Goal: Communication & Community: Participate in discussion

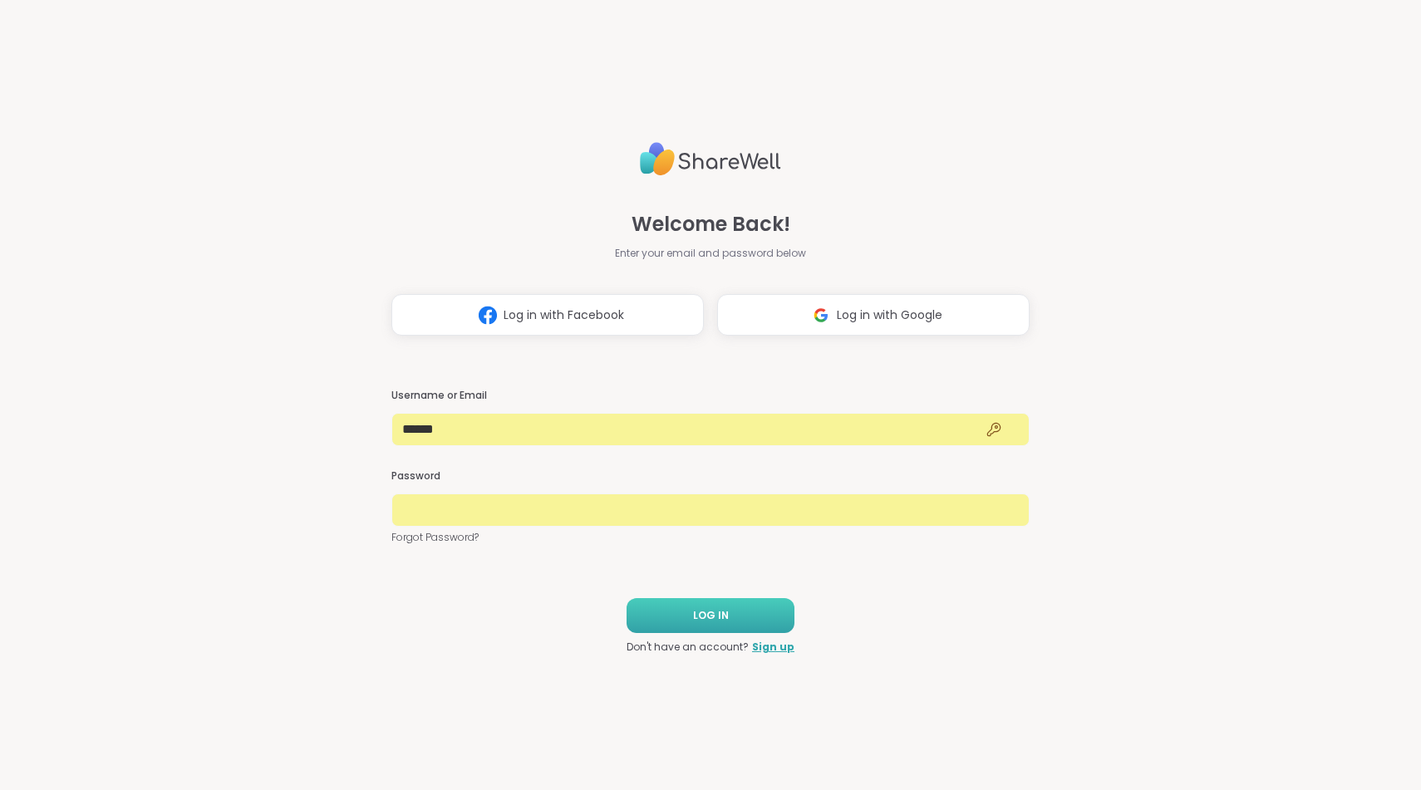
click at [683, 619] on button "LOG IN" at bounding box center [710, 615] width 168 height 35
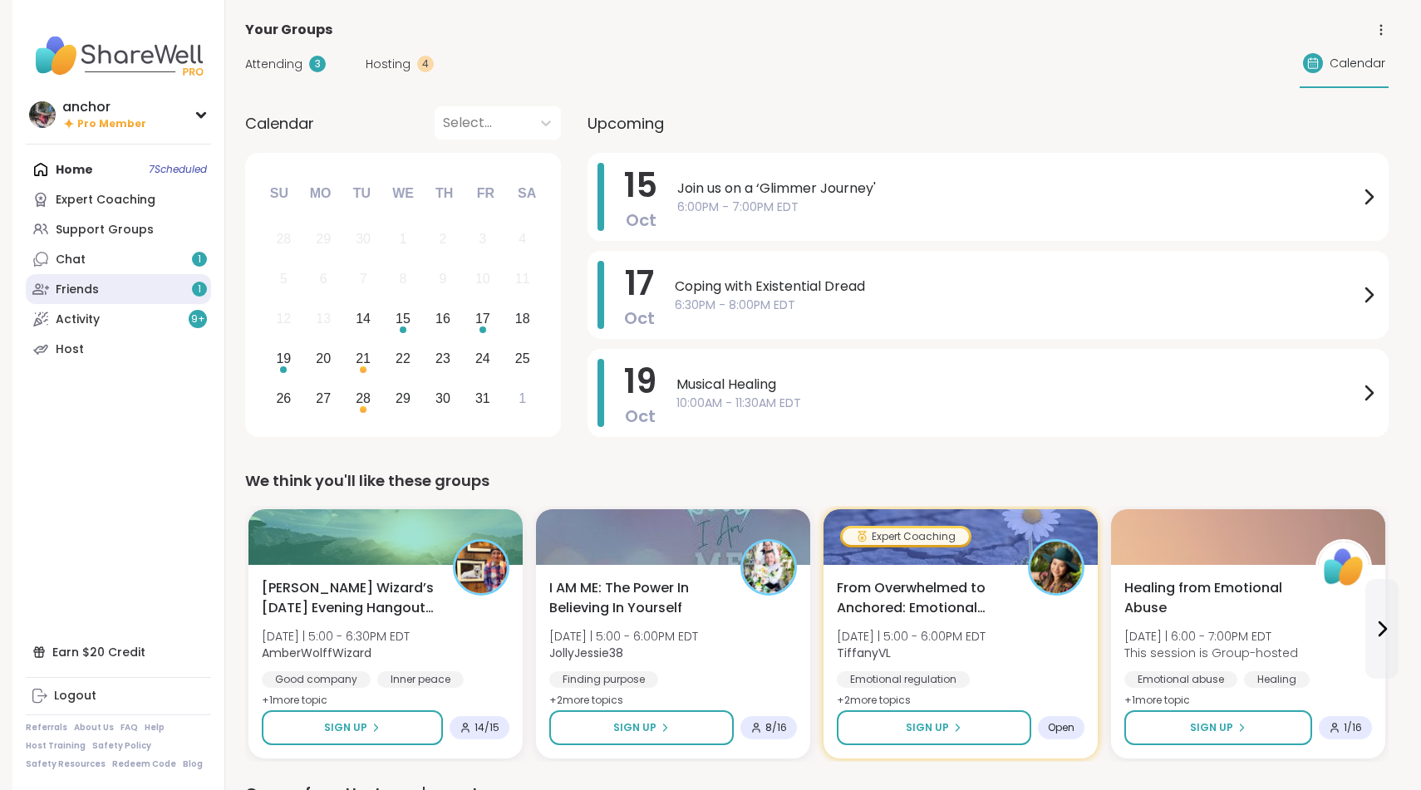
click at [135, 286] on link "Friends 1" at bounding box center [118, 289] width 185 height 30
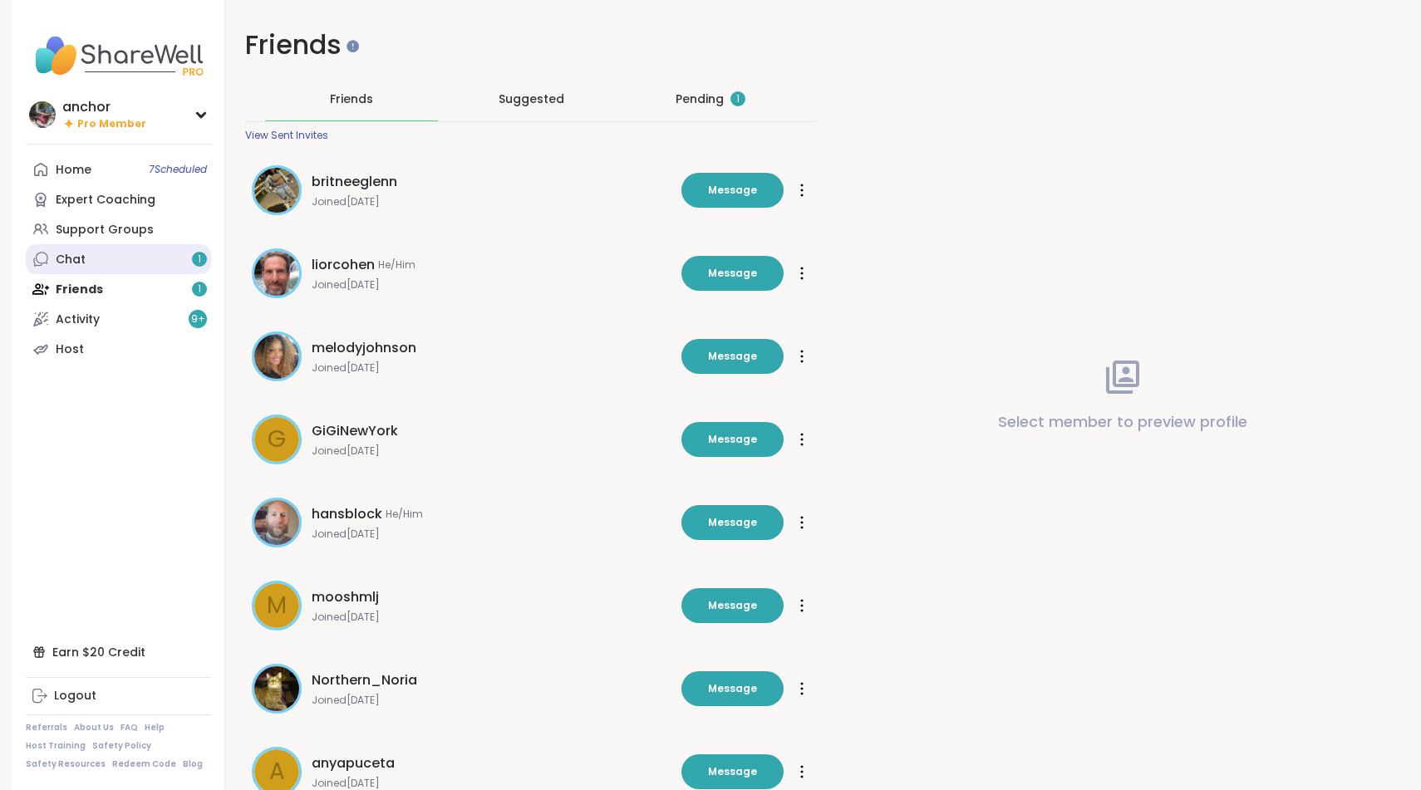
click at [144, 252] on link "Chat 1" at bounding box center [118, 259] width 185 height 30
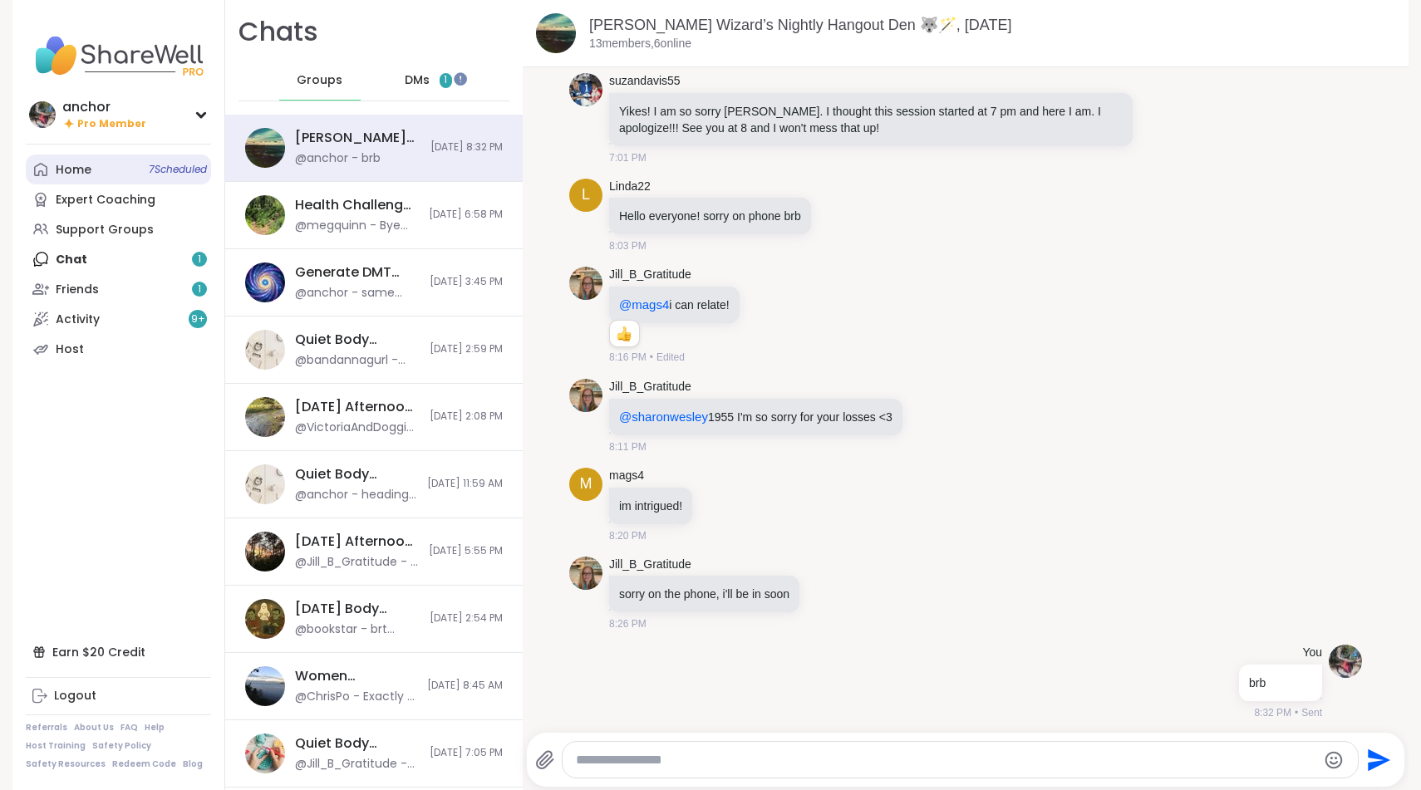
click at [108, 161] on link "Home 7 Scheduled" at bounding box center [118, 170] width 185 height 30
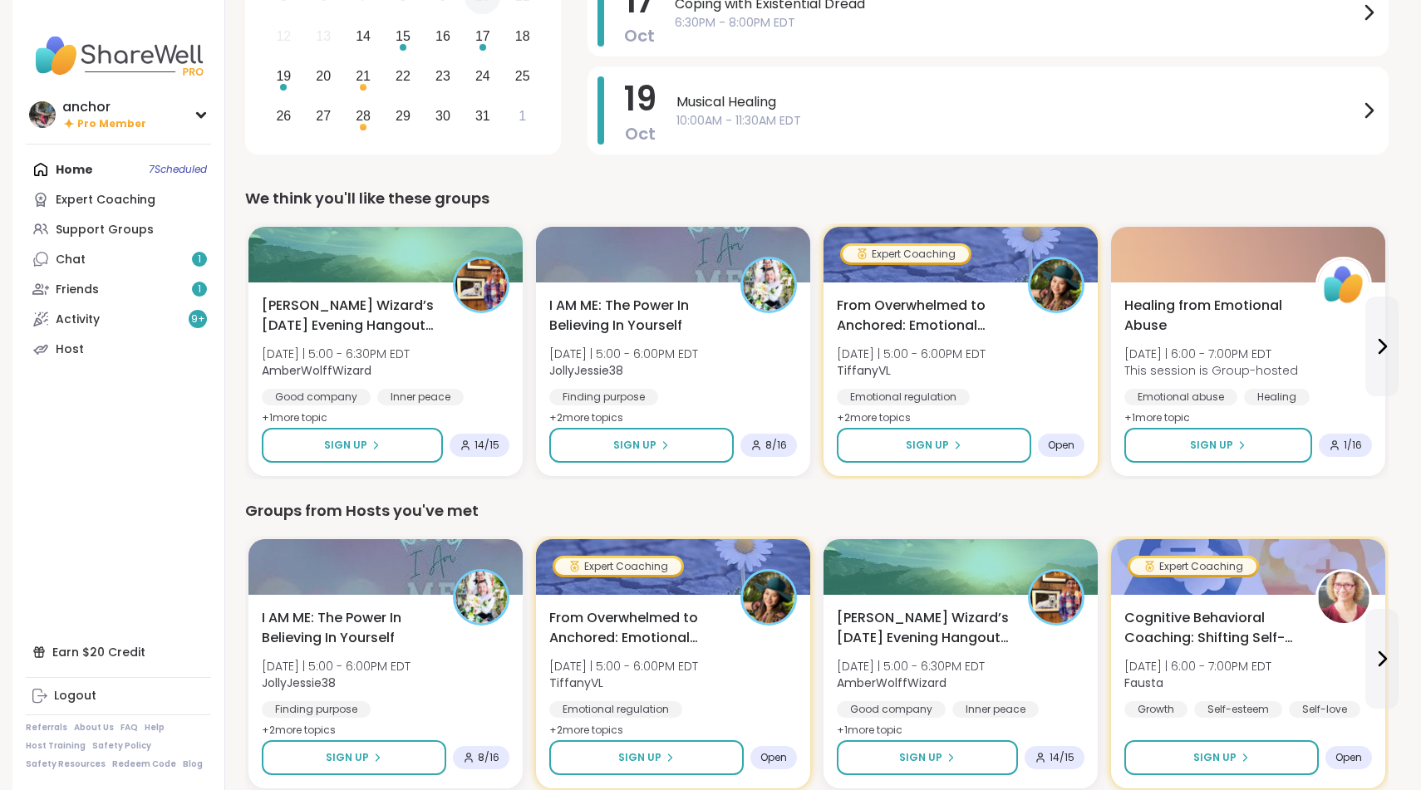
scroll to position [302, 0]
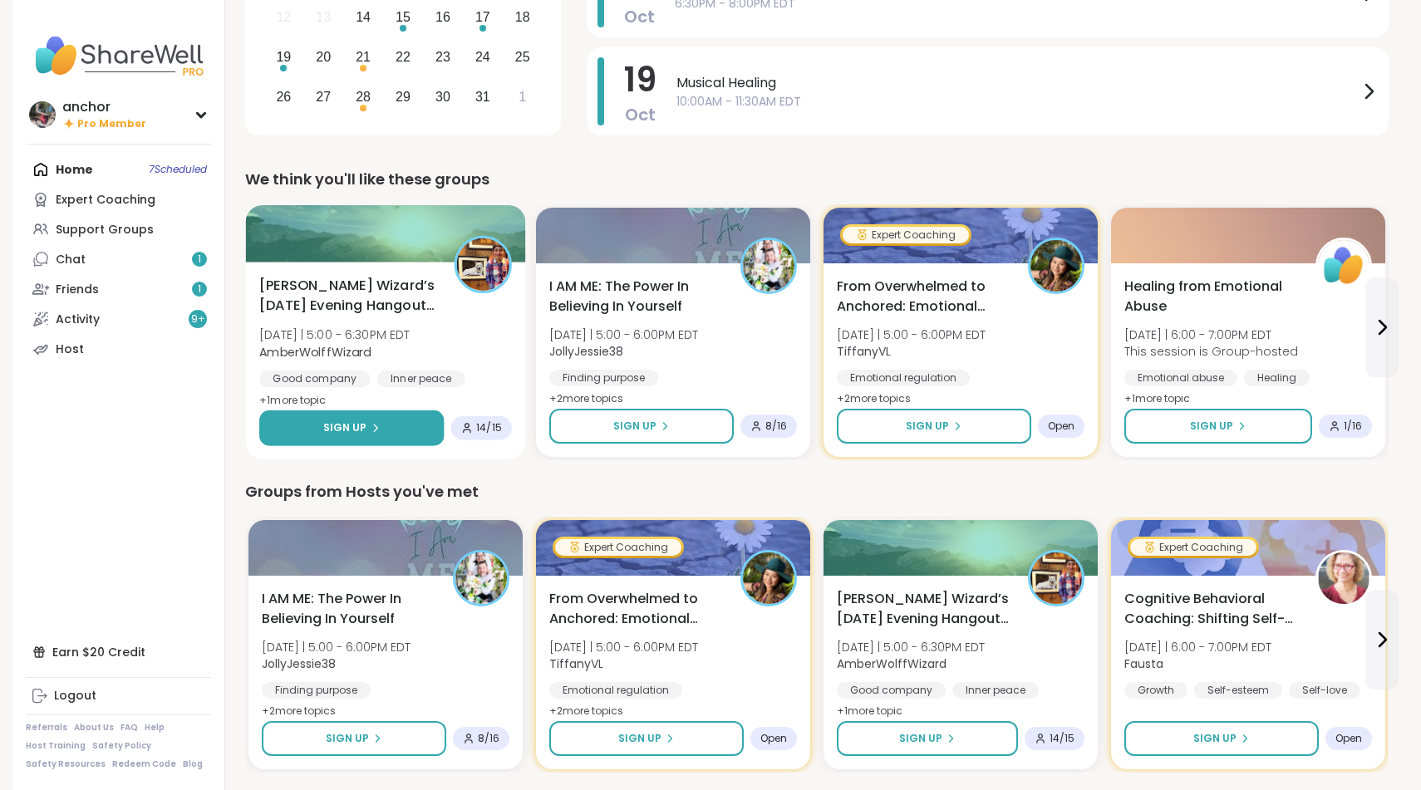
click at [368, 424] on div "Sign Up" at bounding box center [351, 427] width 57 height 15
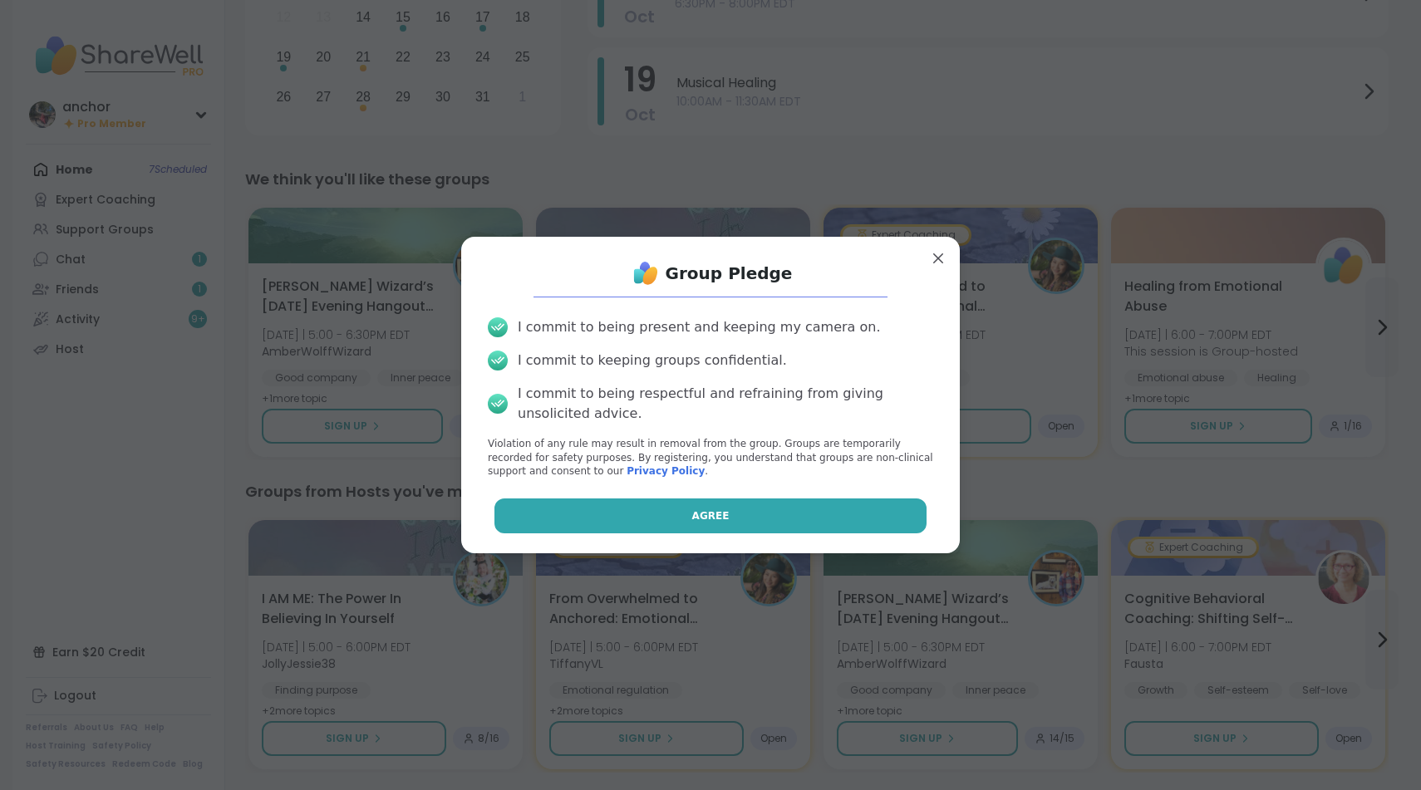
click at [638, 516] on button "Agree" at bounding box center [710, 515] width 433 height 35
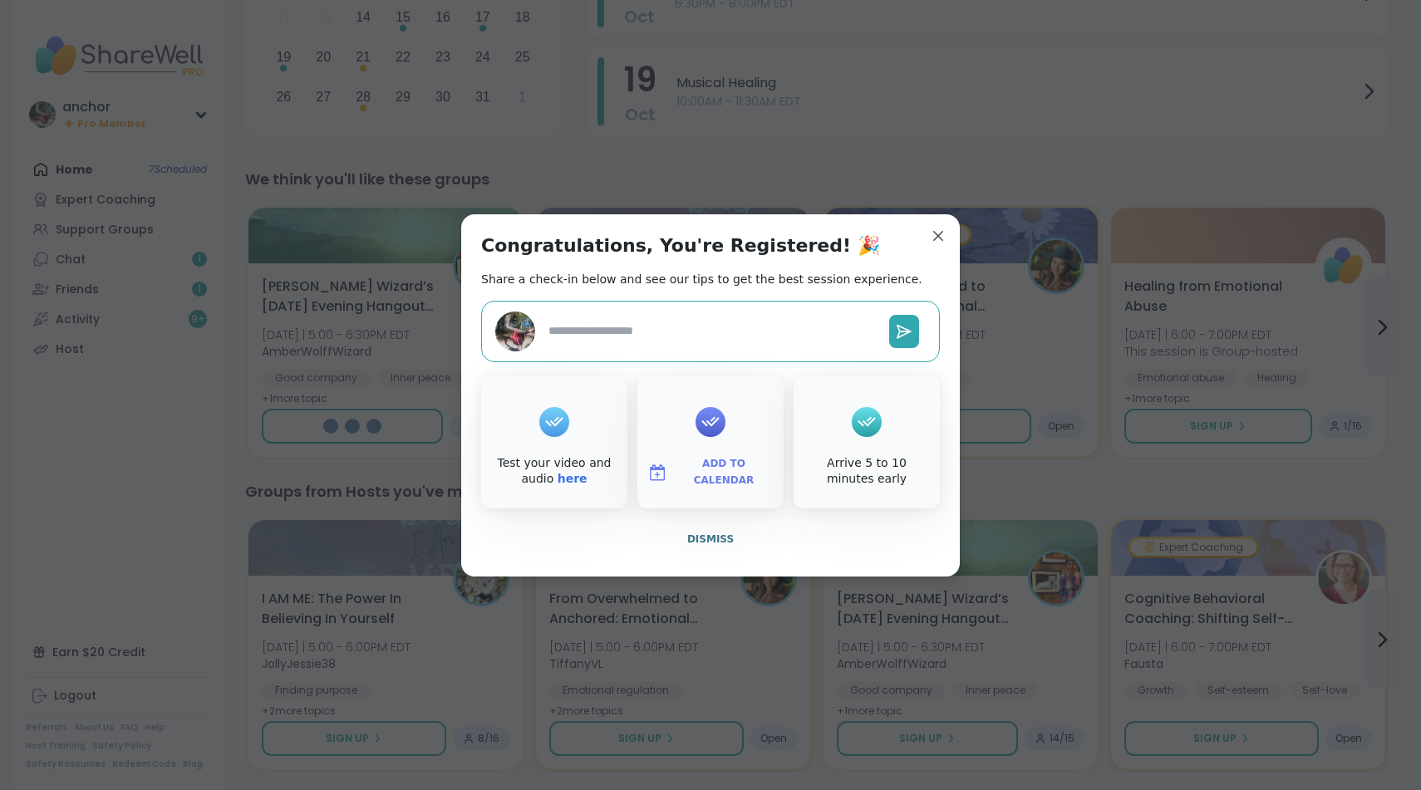
type textarea "*"
click at [714, 549] on button "Dismiss" at bounding box center [710, 539] width 459 height 35
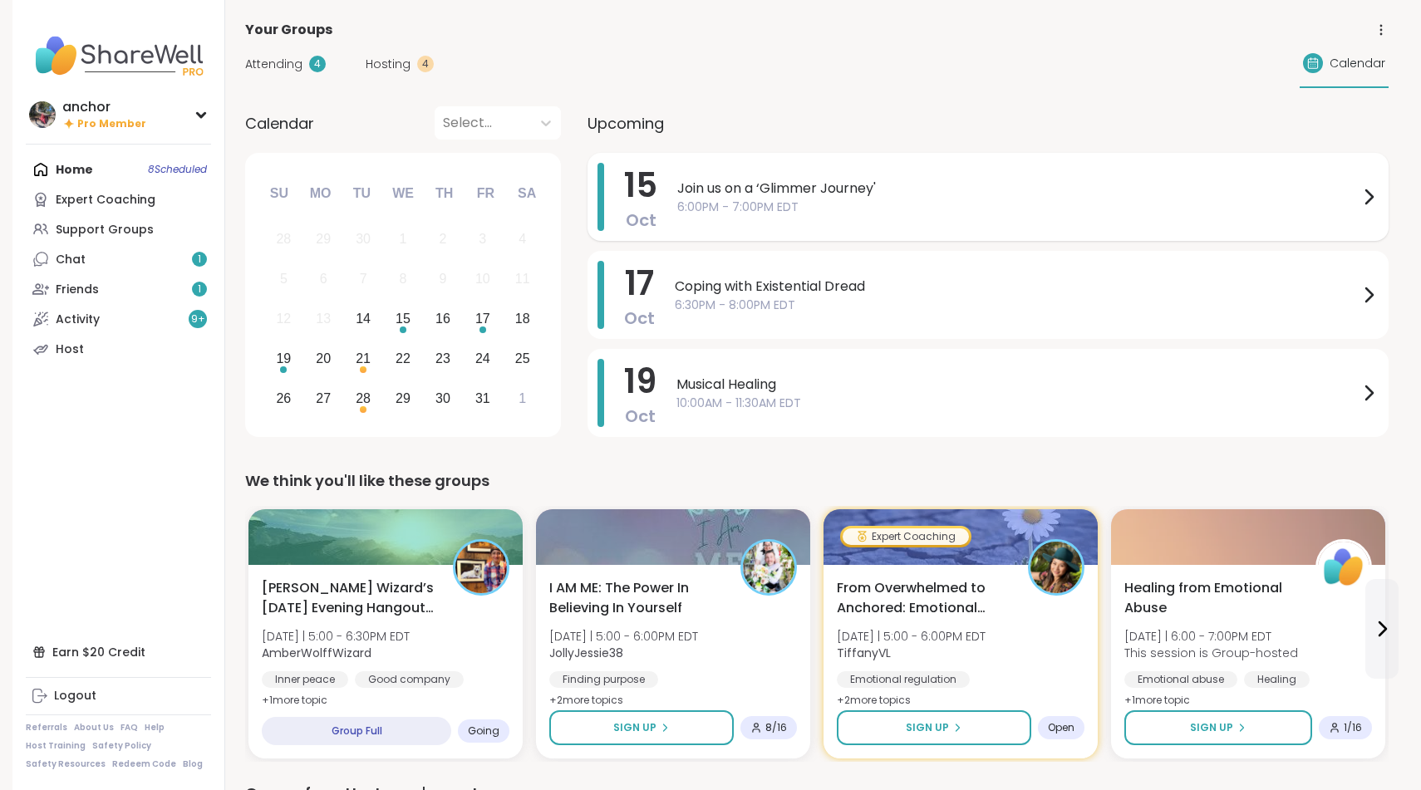
scroll to position [0, 0]
click at [466, 614] on div "Wolff Wizard’s Tuesday Evening Hangout Den 🐺🪄 Tue 10/14 | 5:00 - 6:30PM EDT Amb…" at bounding box center [385, 644] width 253 height 135
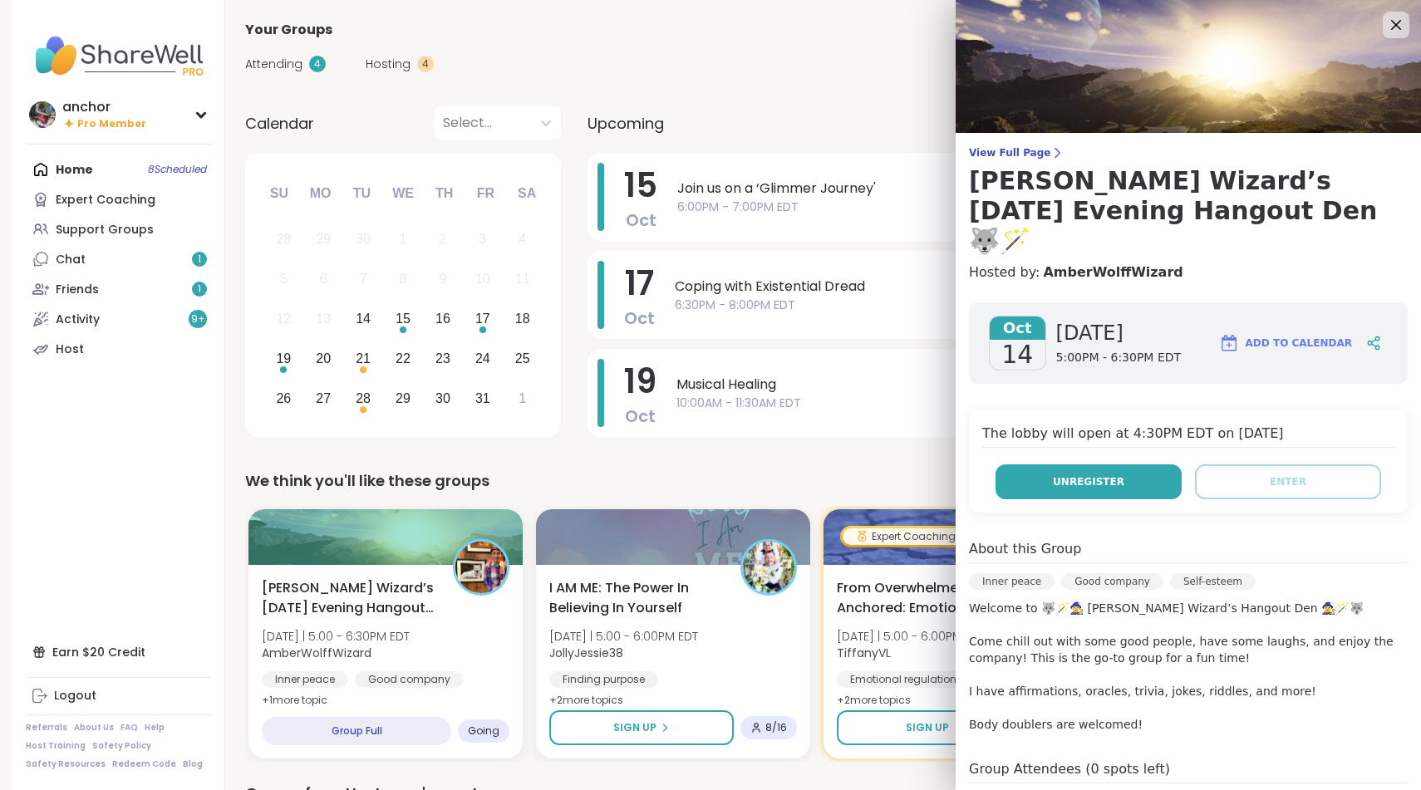
click at [1102, 474] on span "Unregister" at bounding box center [1088, 481] width 71 height 15
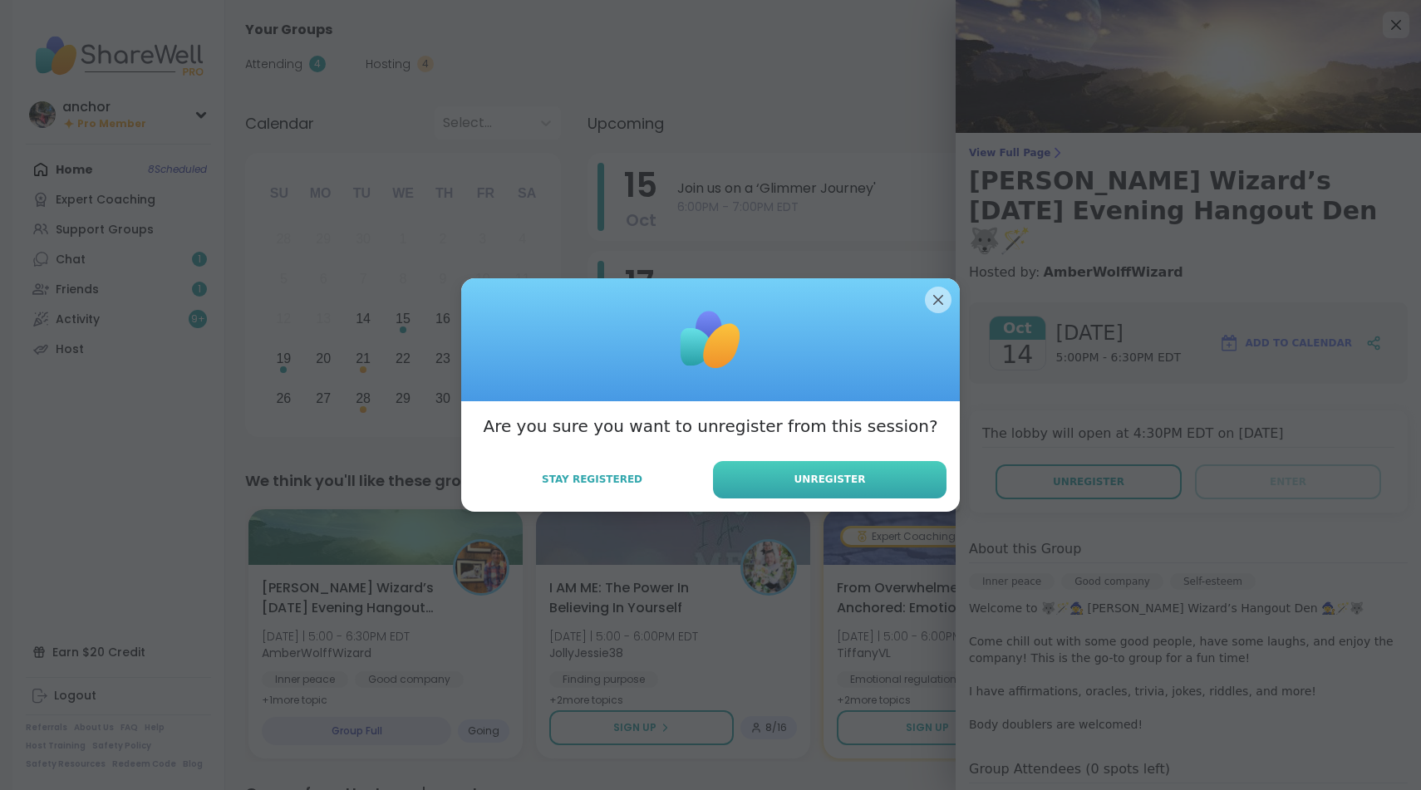
click at [872, 469] on button "Unregister" at bounding box center [829, 479] width 233 height 37
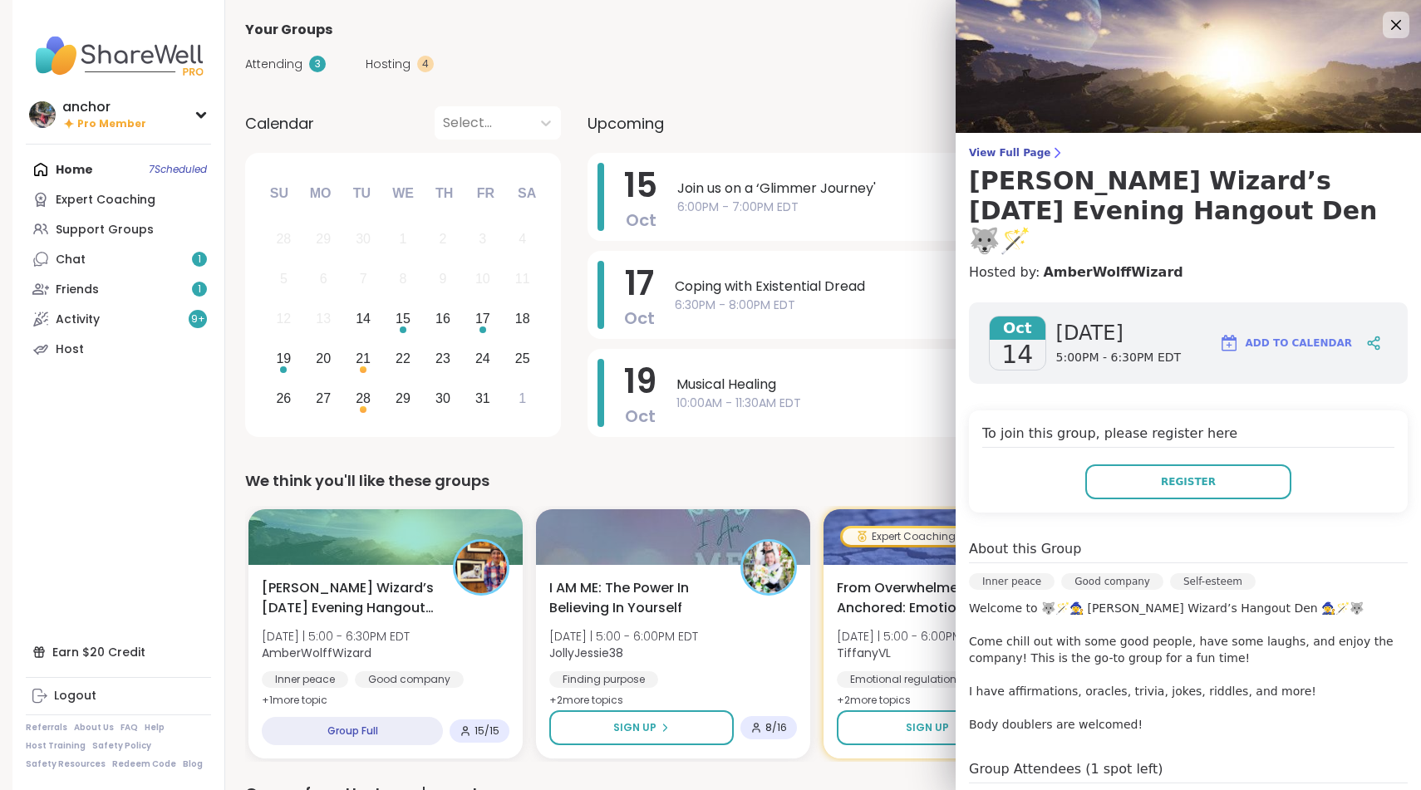
click at [893, 483] on div "We think you'll like these groups" at bounding box center [816, 480] width 1143 height 23
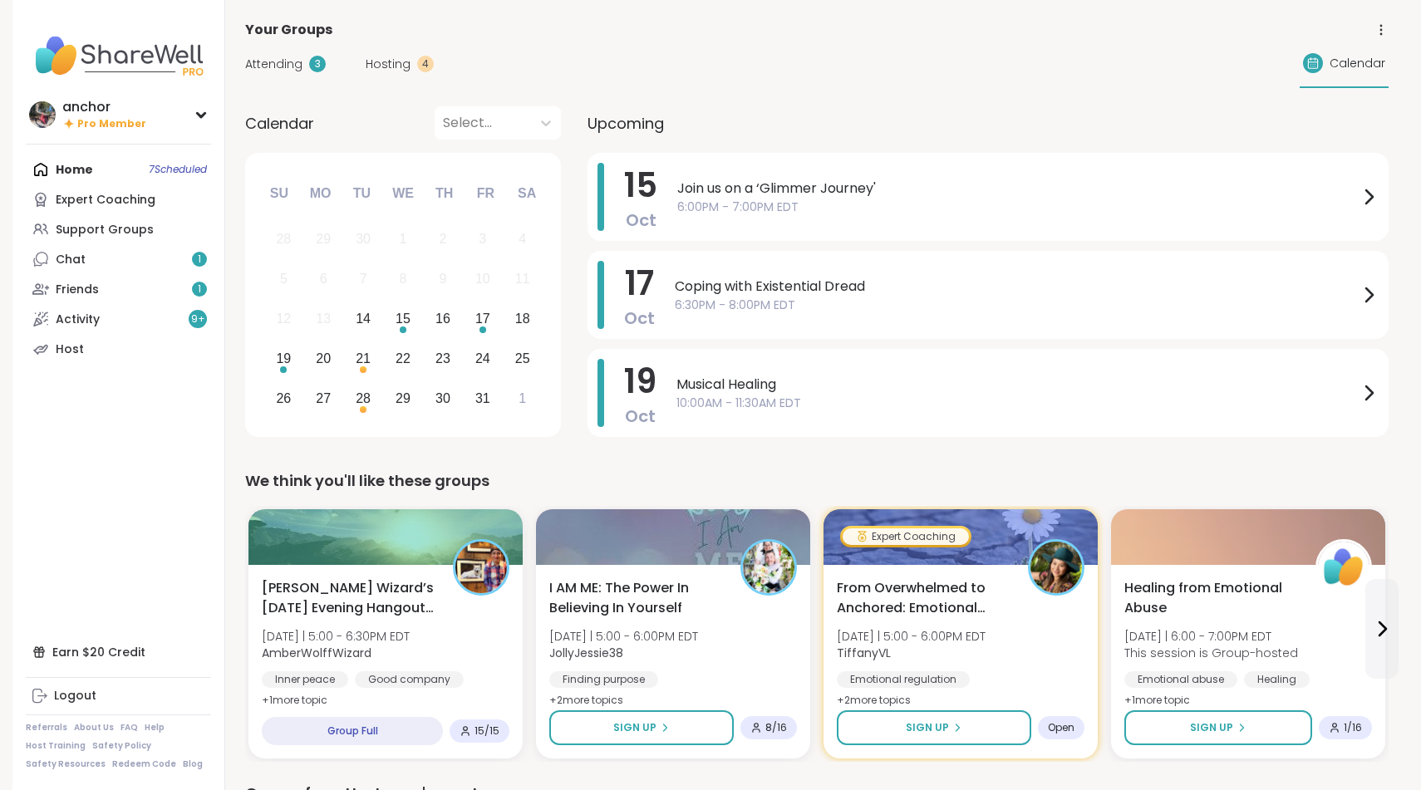
click at [893, 483] on div "We think you'll like these groups" at bounding box center [816, 480] width 1143 height 23
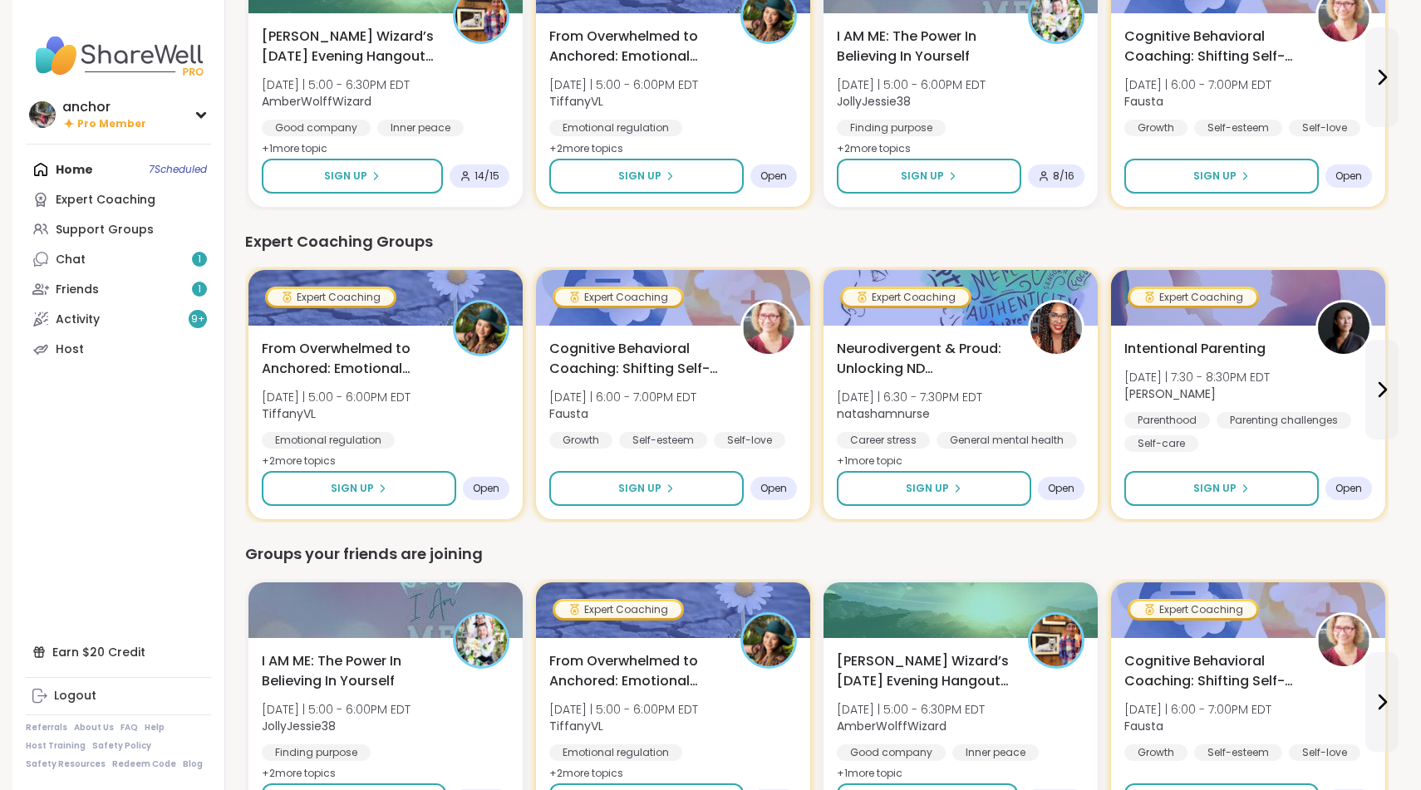
scroll to position [866, 0]
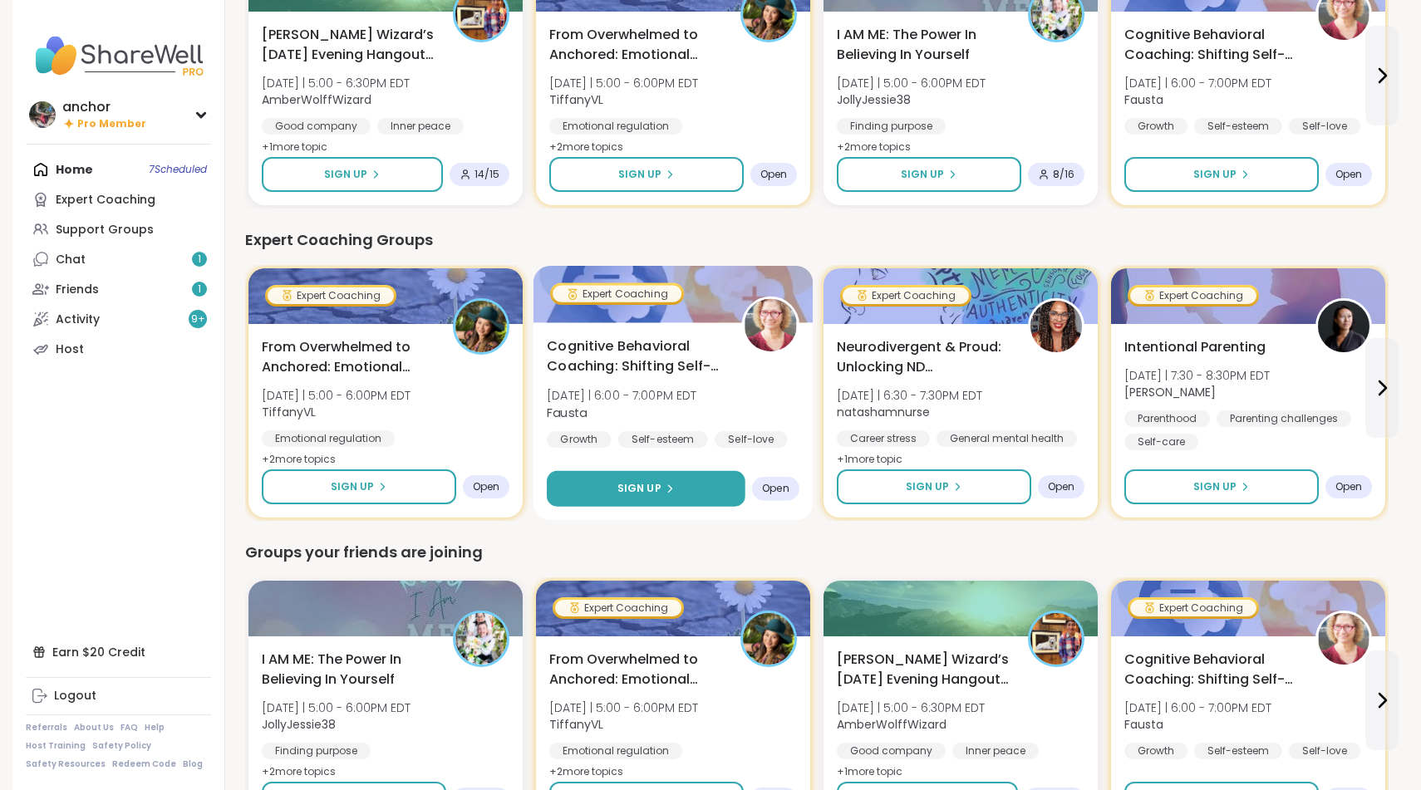
click at [606, 493] on button "Sign Up" at bounding box center [646, 489] width 199 height 36
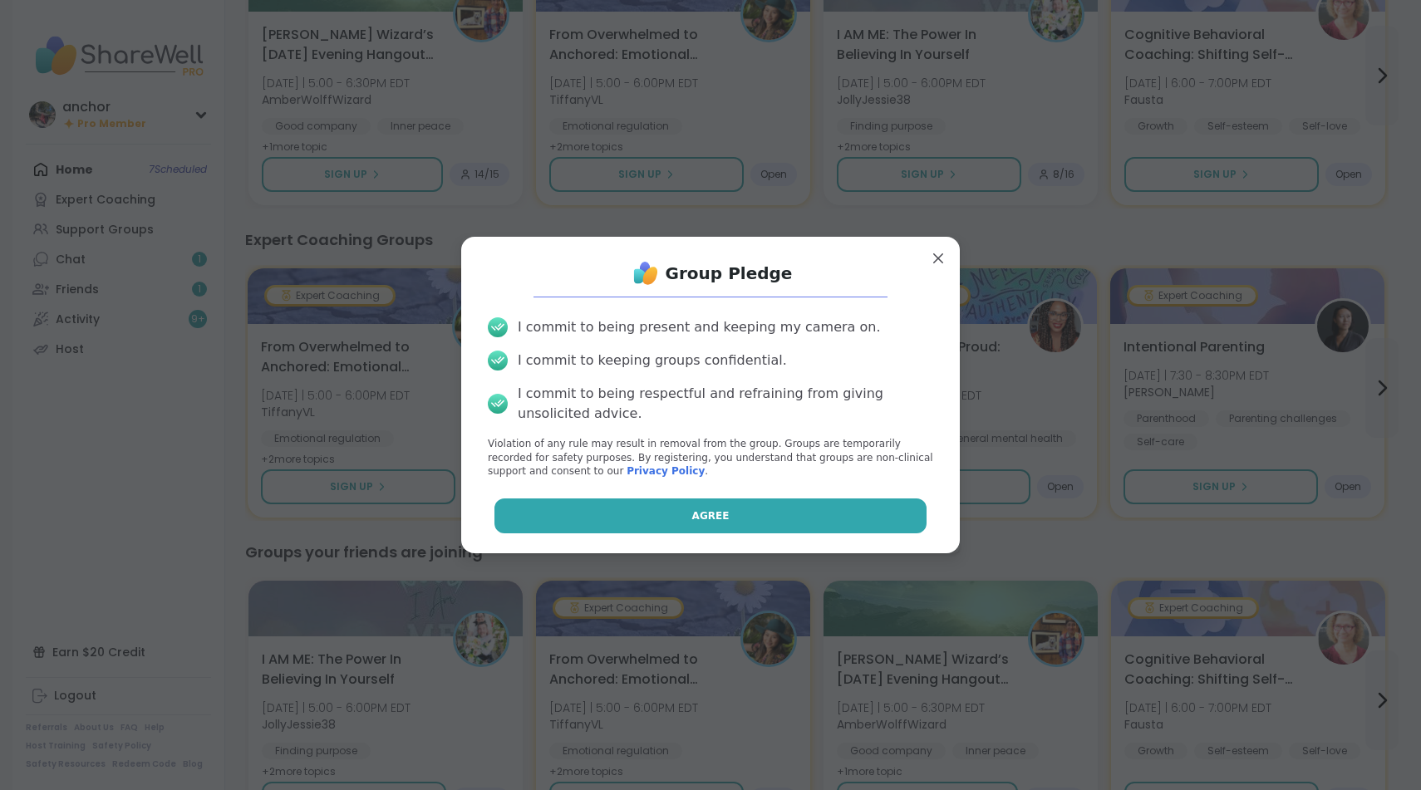
click at [606, 527] on button "Agree" at bounding box center [710, 515] width 433 height 35
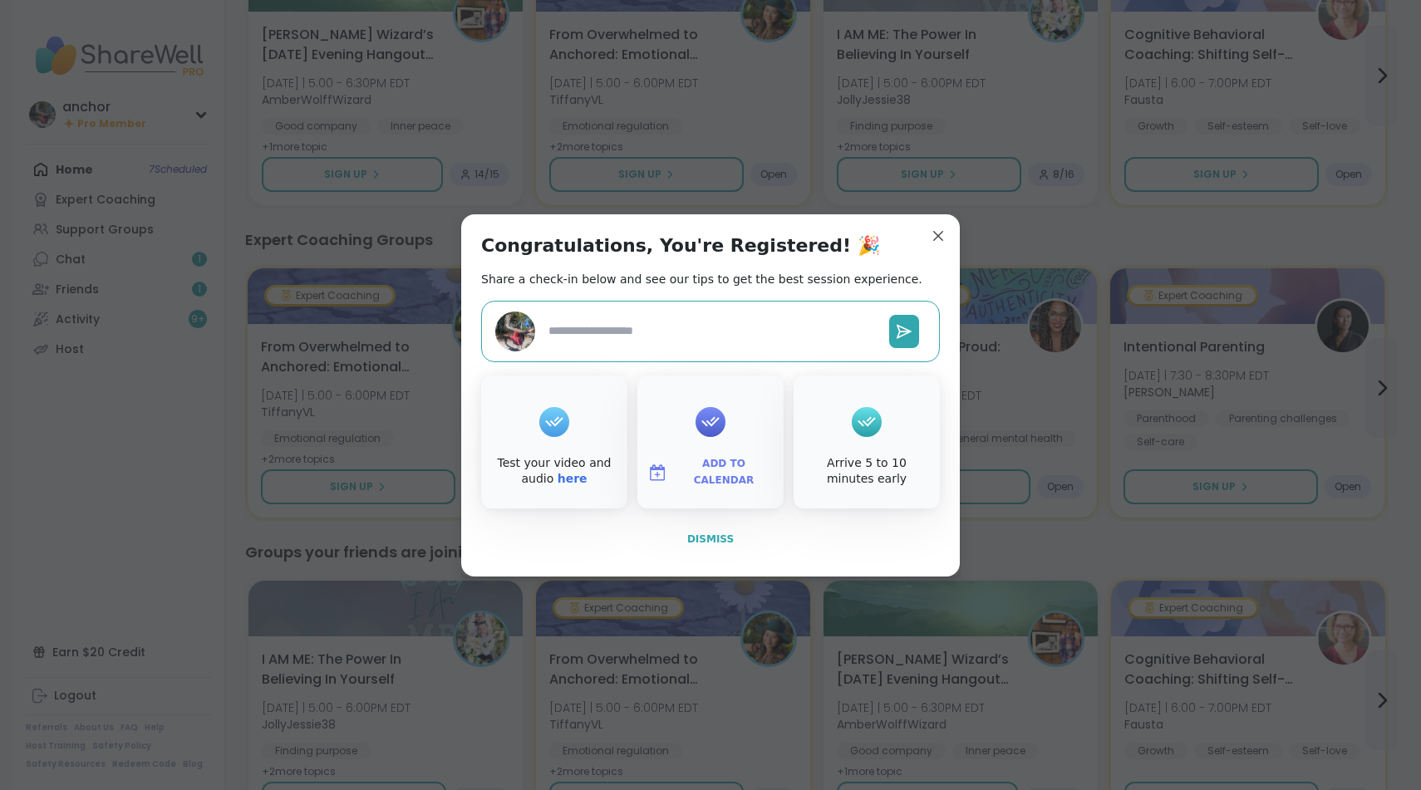
click at [708, 538] on span "Dismiss" at bounding box center [710, 539] width 47 height 12
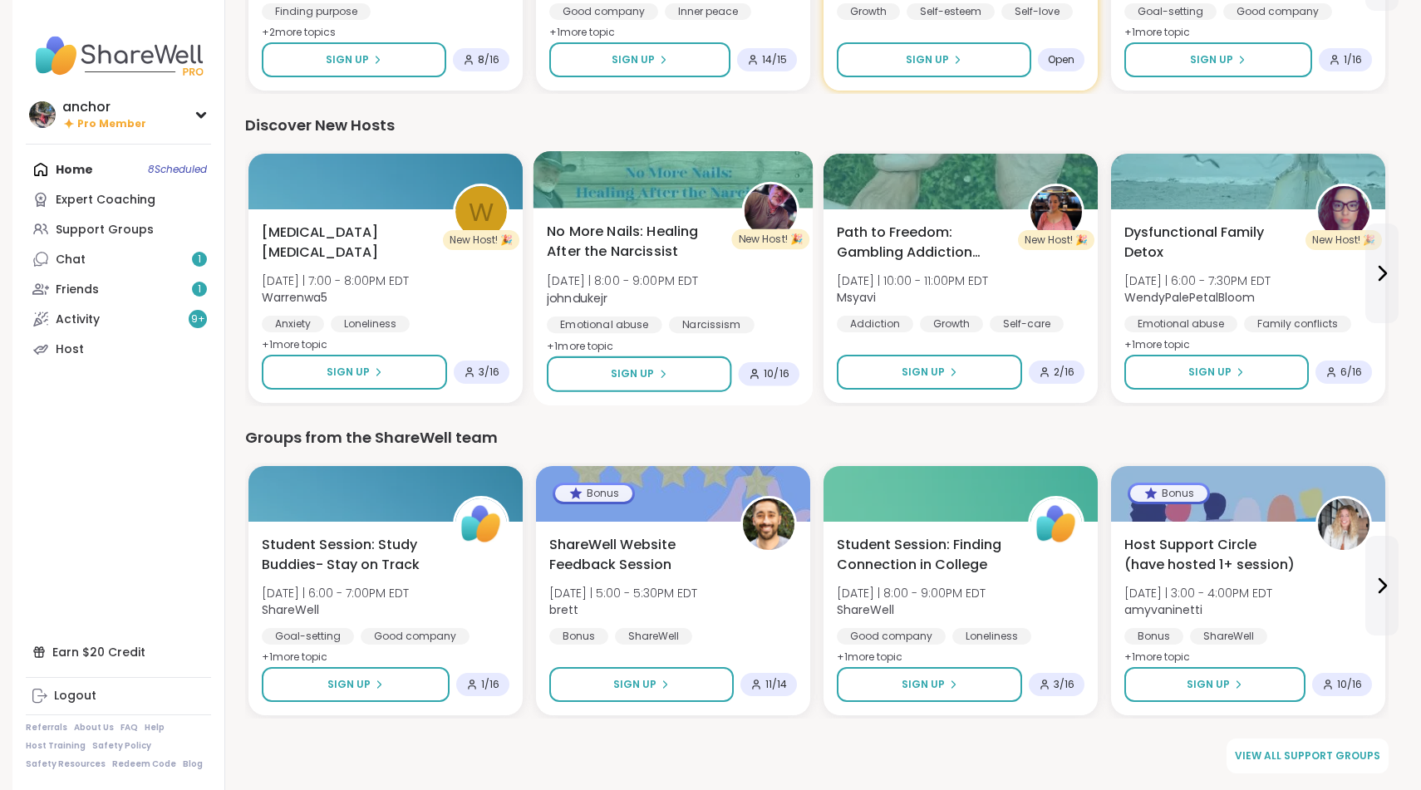
scroll to position [1917, 0]
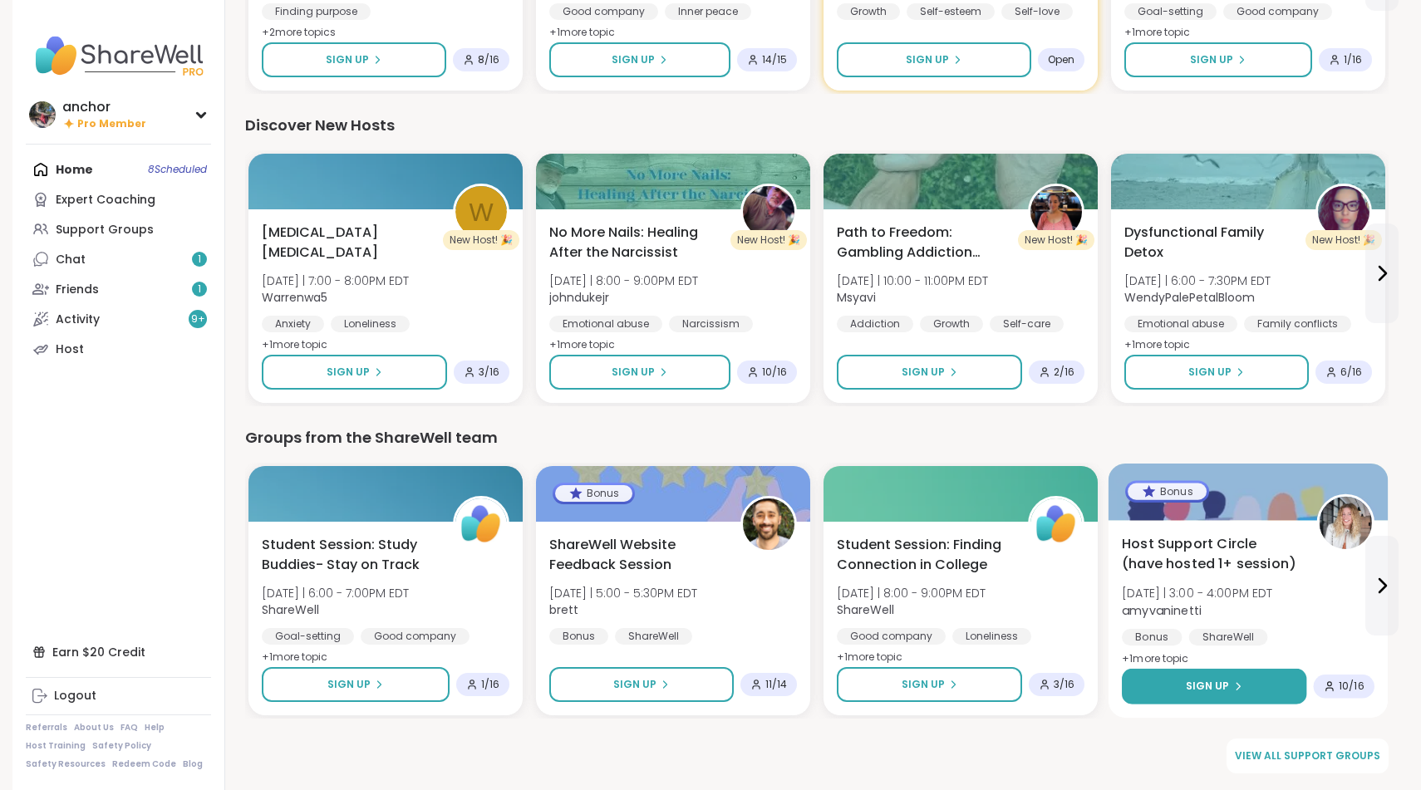
click at [1260, 698] on button "Sign Up" at bounding box center [1213, 687] width 184 height 36
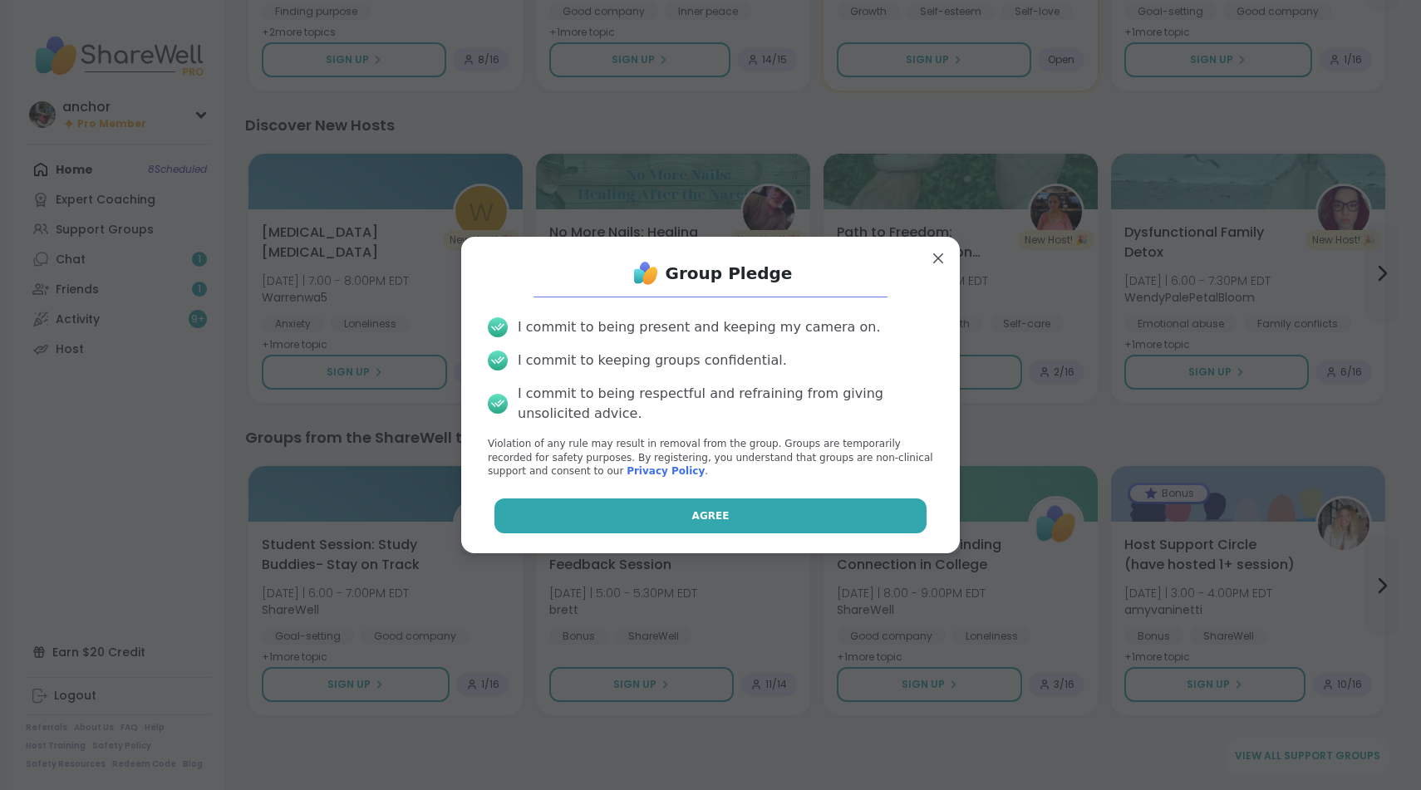
click at [883, 518] on button "Agree" at bounding box center [710, 515] width 433 height 35
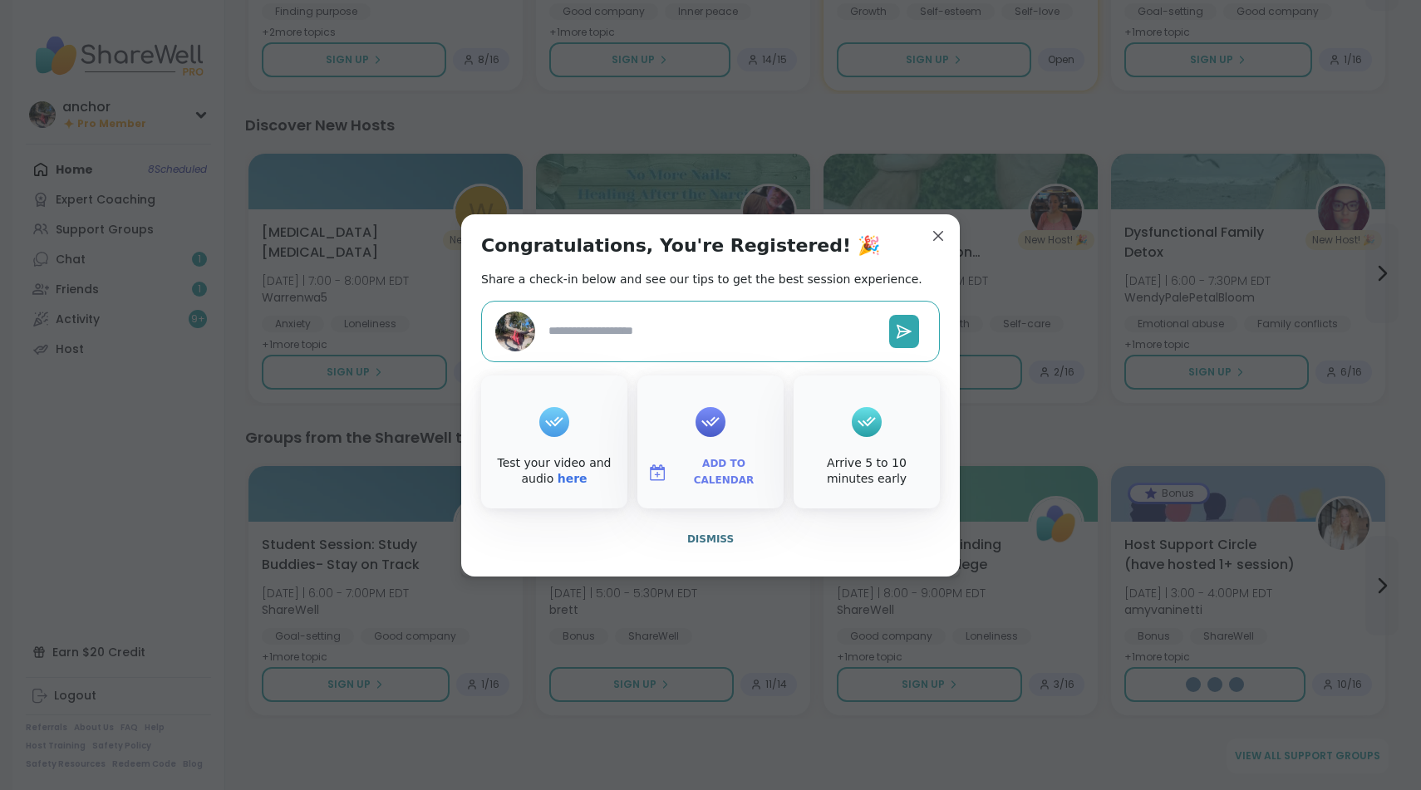
type textarea "*"
click at [704, 542] on span "Dismiss" at bounding box center [710, 539] width 47 height 12
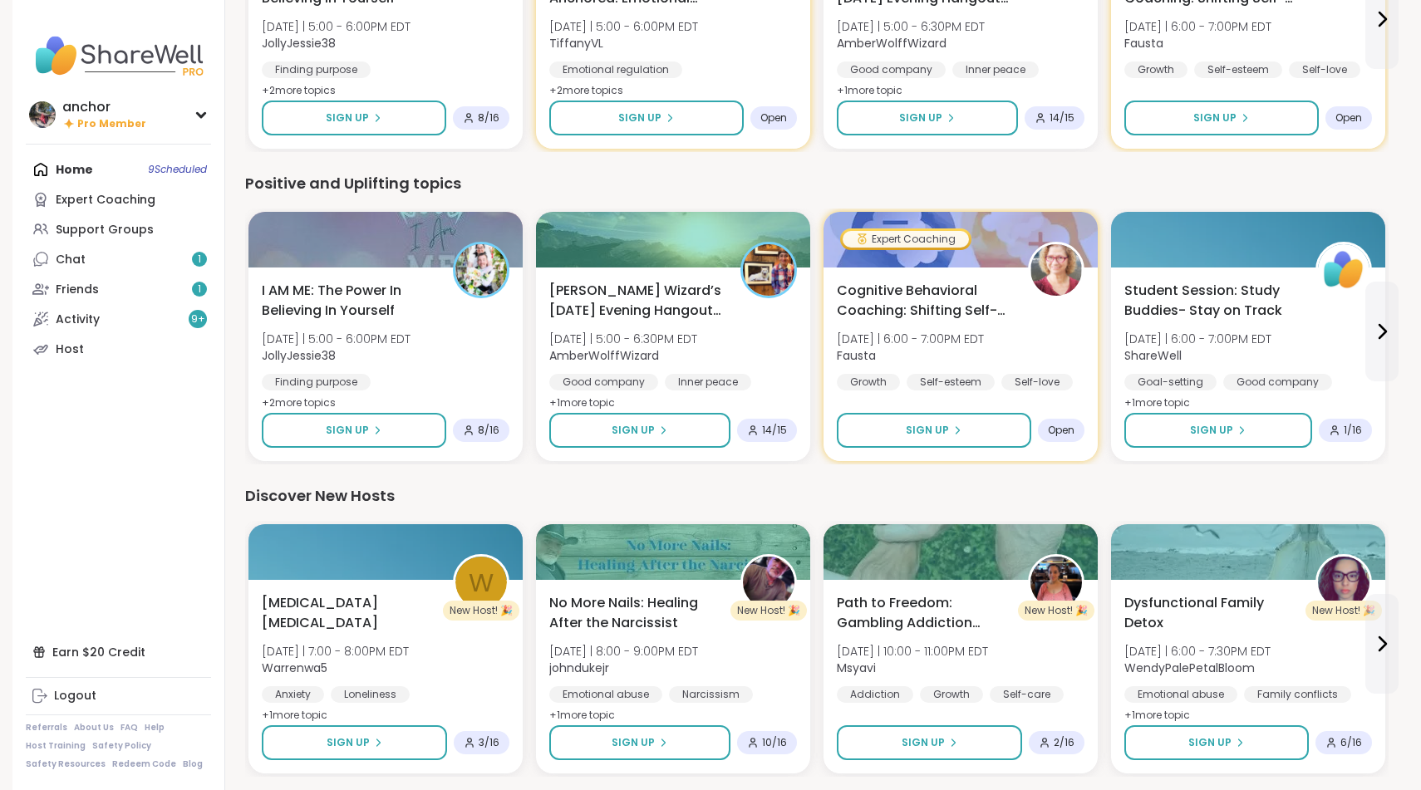
scroll to position [1538, 0]
